Goal: Information Seeking & Learning: Understand process/instructions

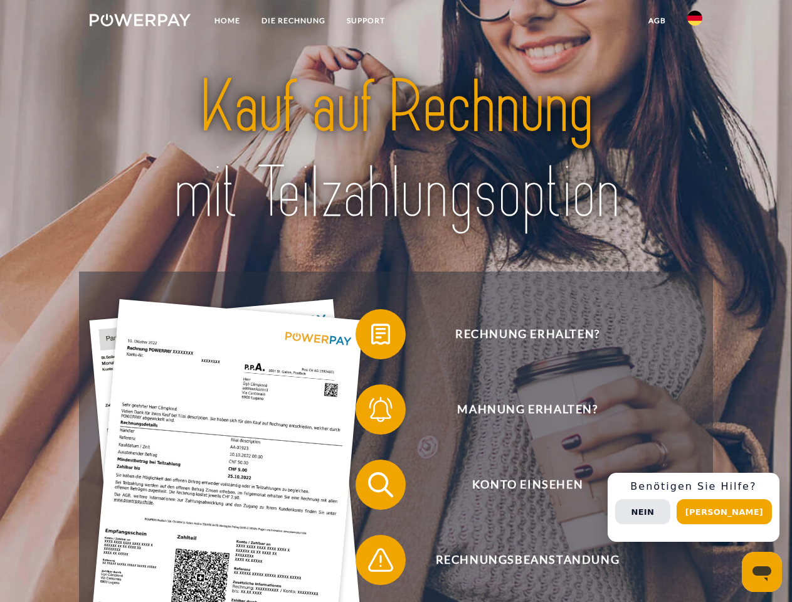
click at [140, 22] on img at bounding box center [140, 20] width 101 height 13
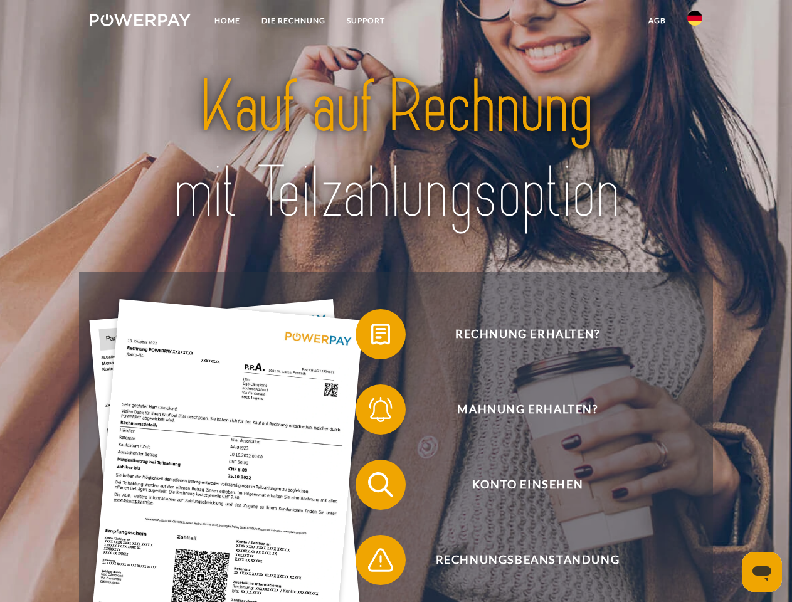
click at [695, 22] on img at bounding box center [695, 18] width 15 height 15
click at [657, 21] on link "agb" at bounding box center [657, 20] width 39 height 23
click at [371, 337] on span at bounding box center [362, 334] width 63 height 63
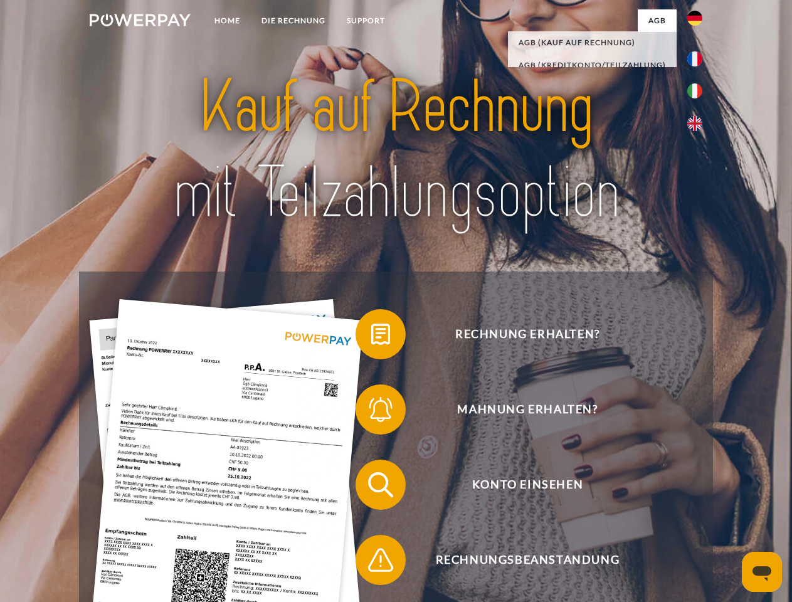
click at [371, 412] on span at bounding box center [362, 409] width 63 height 63
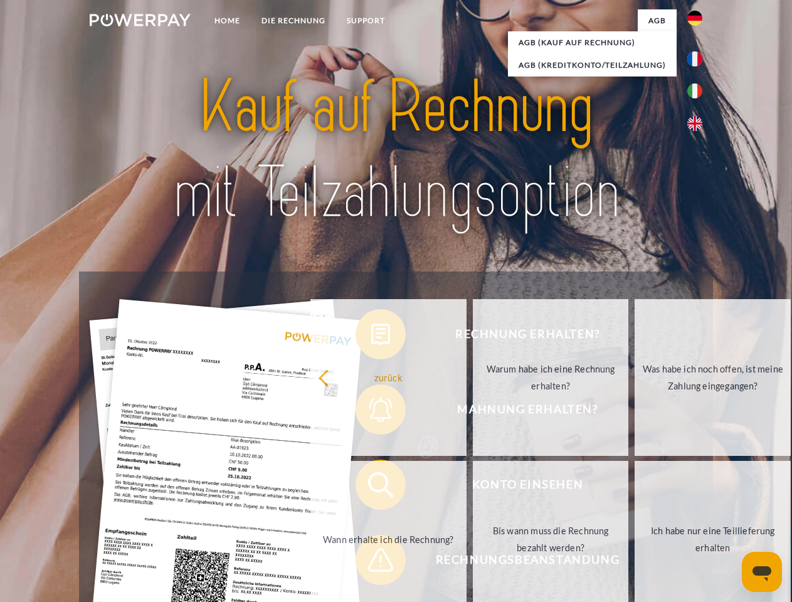
click at [473, 487] on link "Bis wann muss die Rechnung bezahlt werden?" at bounding box center [551, 539] width 156 height 157
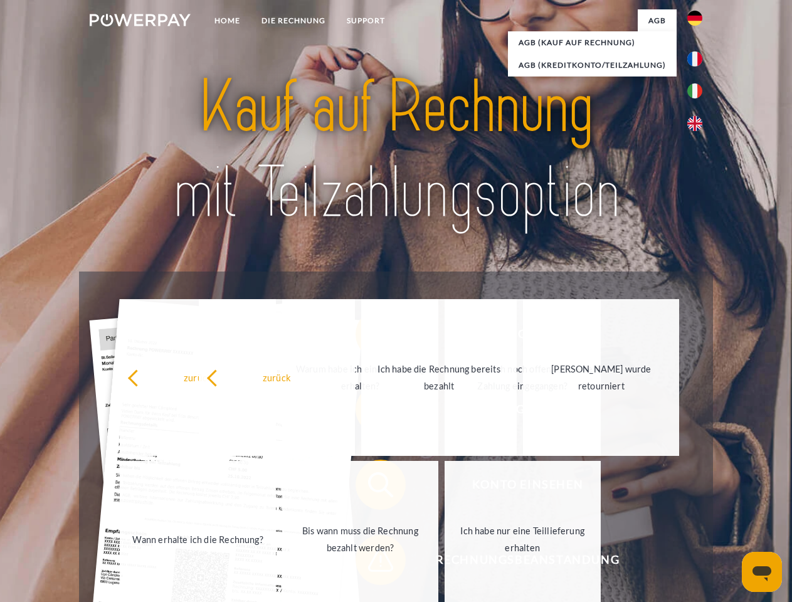
click at [371, 563] on span at bounding box center [362, 560] width 63 height 63
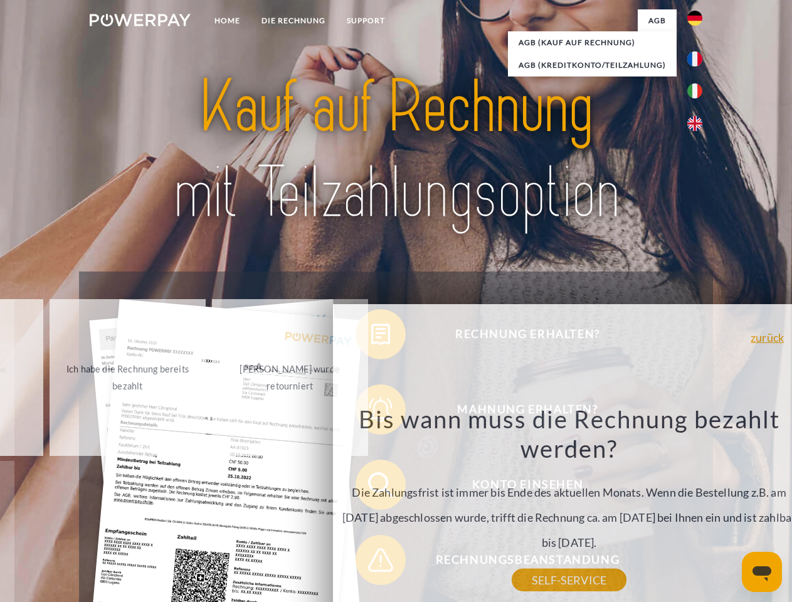
click at [698, 508] on div "Rechnung erhalten? Mahnung erhalten? Konto einsehen" at bounding box center [396, 523] width 634 height 502
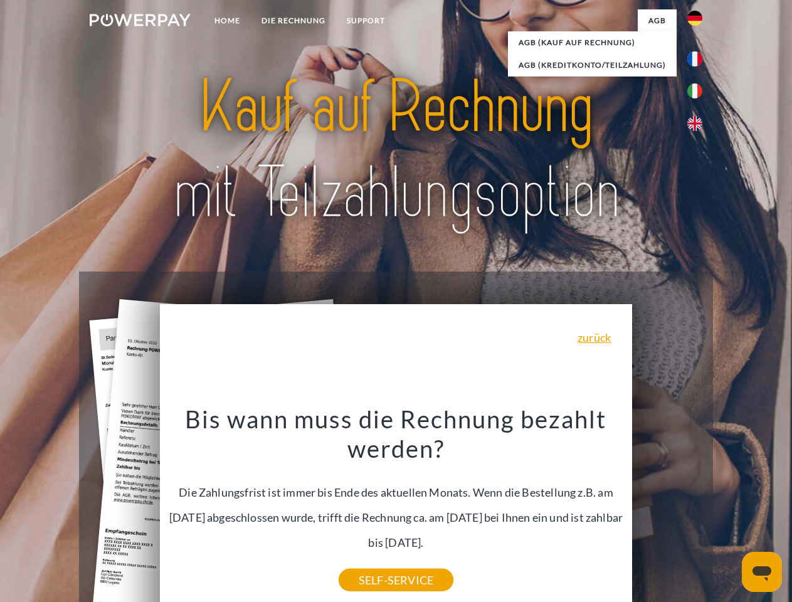
click at [667, 510] on span "Konto einsehen" at bounding box center [527, 485] width 307 height 50
click at [729, 512] on header "Home DIE RECHNUNG SUPPORT" at bounding box center [396, 433] width 792 height 866
